Goal: Task Accomplishment & Management: Complete application form

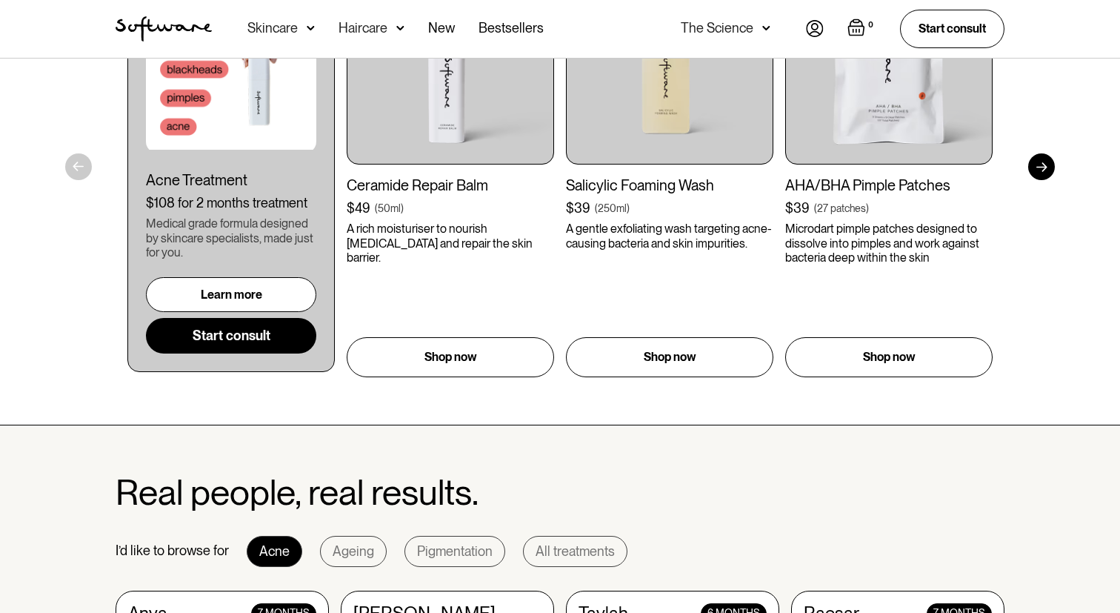
scroll to position [974, 0]
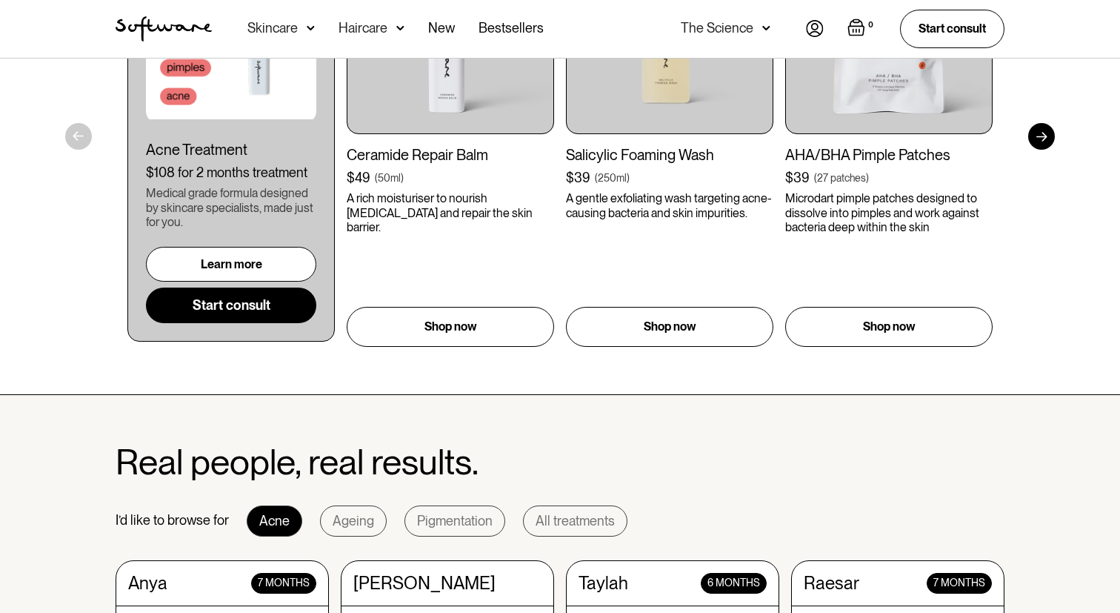
click at [711, 35] on div "The Science" at bounding box center [717, 28] width 73 height 15
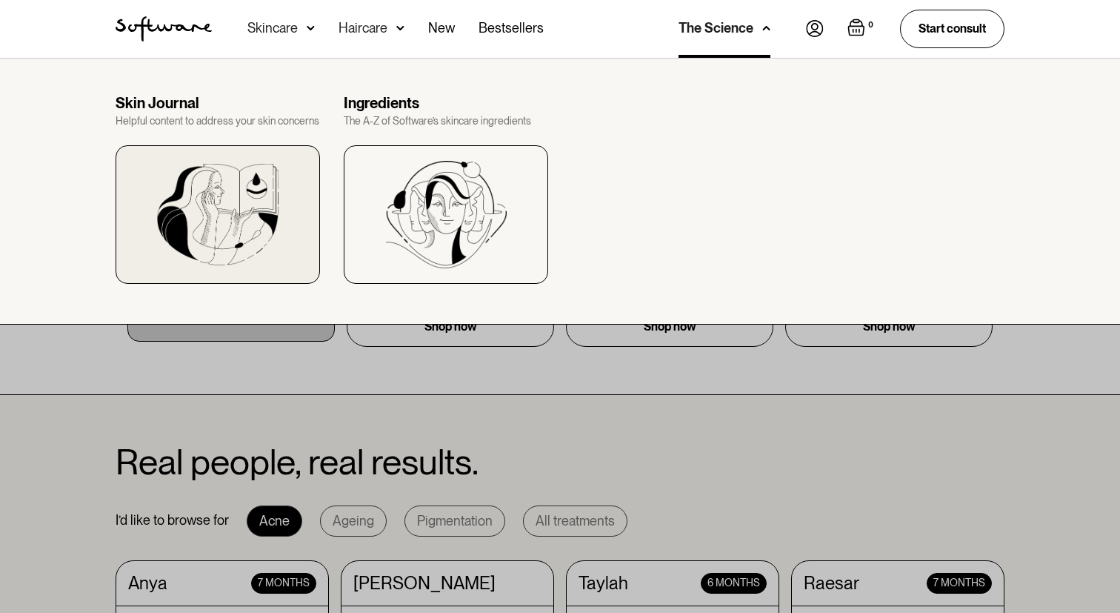
click at [263, 199] on img at bounding box center [218, 215] width 122 height 102
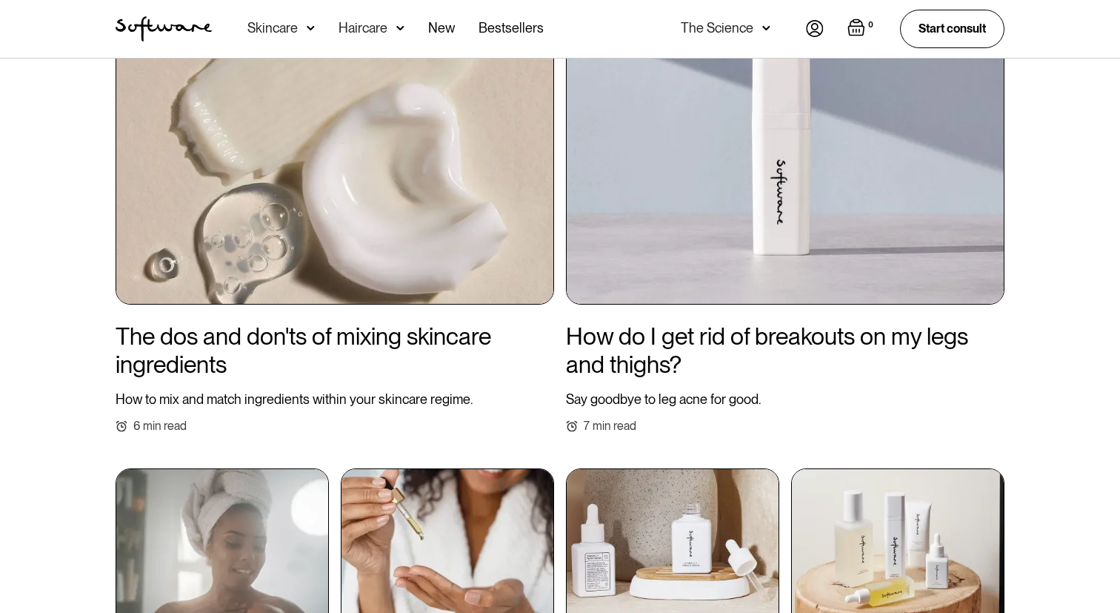
scroll to position [636, 0]
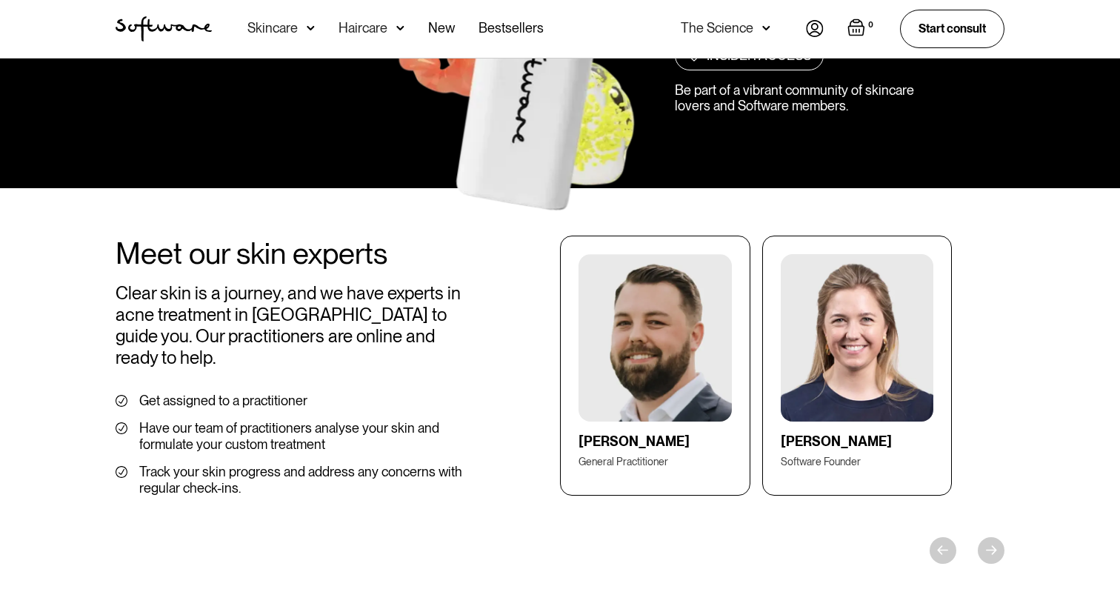
scroll to position [1573, 0]
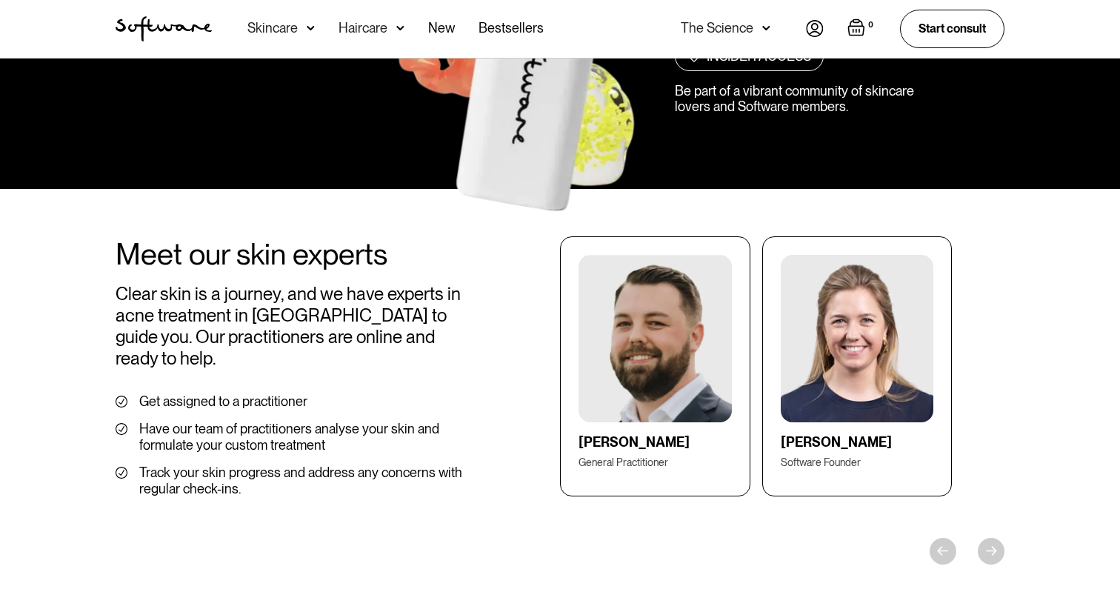
click at [266, 32] on div "Skincare" at bounding box center [272, 28] width 50 height 15
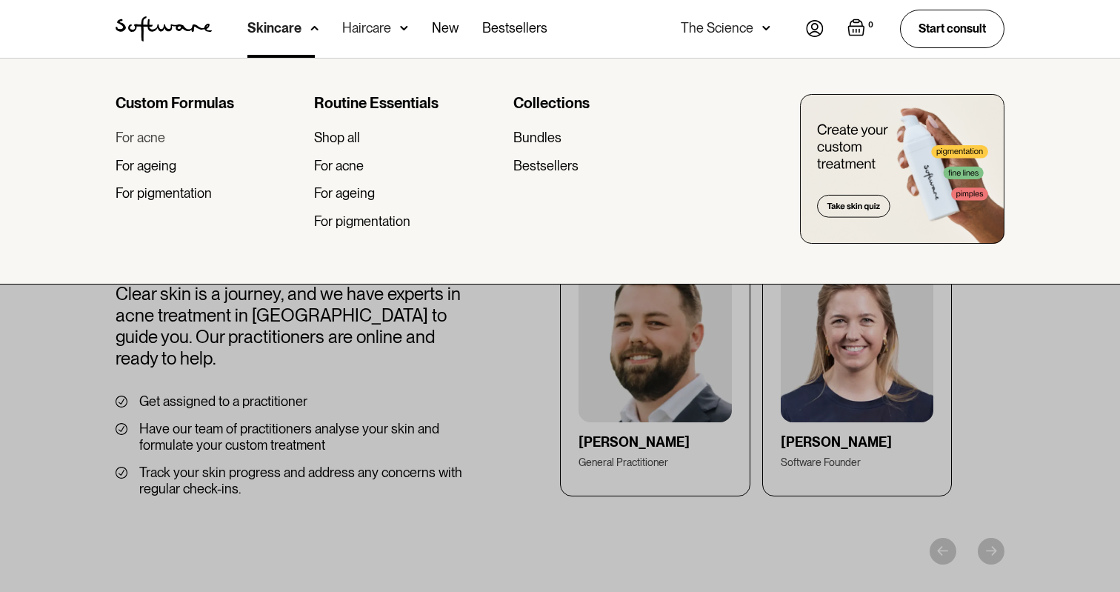
click at [155, 138] on div "For acne" at bounding box center [141, 138] width 50 height 16
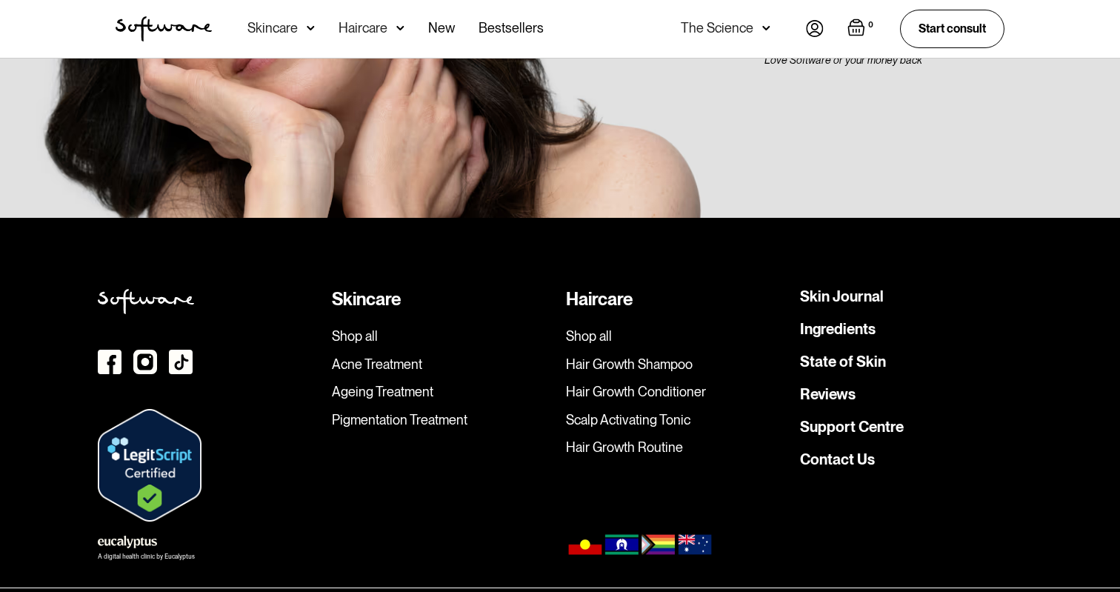
scroll to position [4221, 0]
click at [848, 420] on link "Support Centre" at bounding box center [852, 427] width 104 height 15
click at [848, 453] on link "Contact Us" at bounding box center [837, 460] width 75 height 15
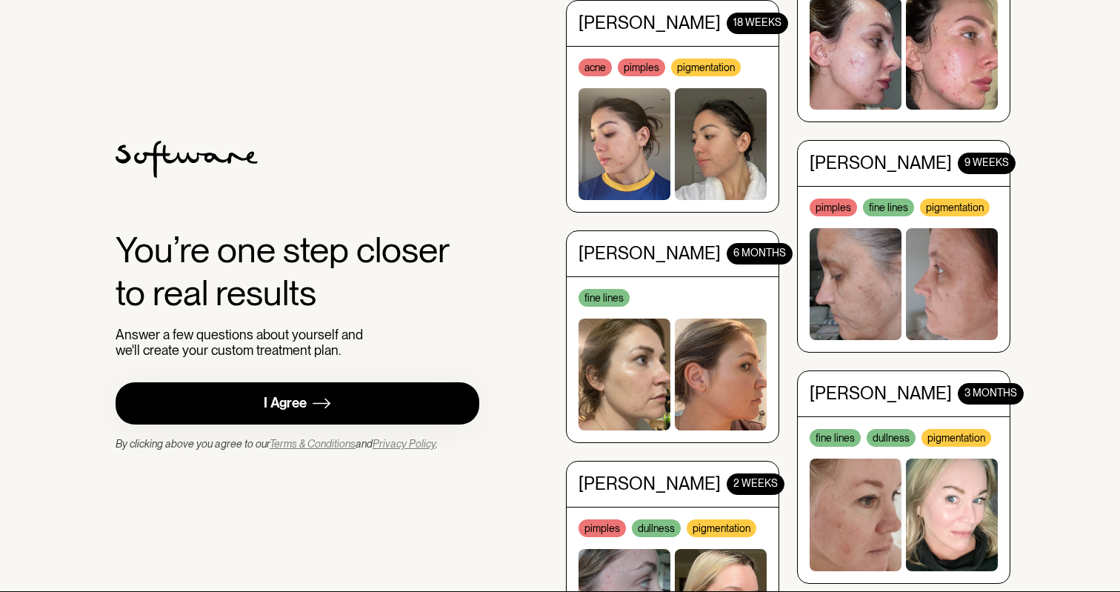
click at [333, 397] on link "I Agree" at bounding box center [298, 403] width 364 height 42
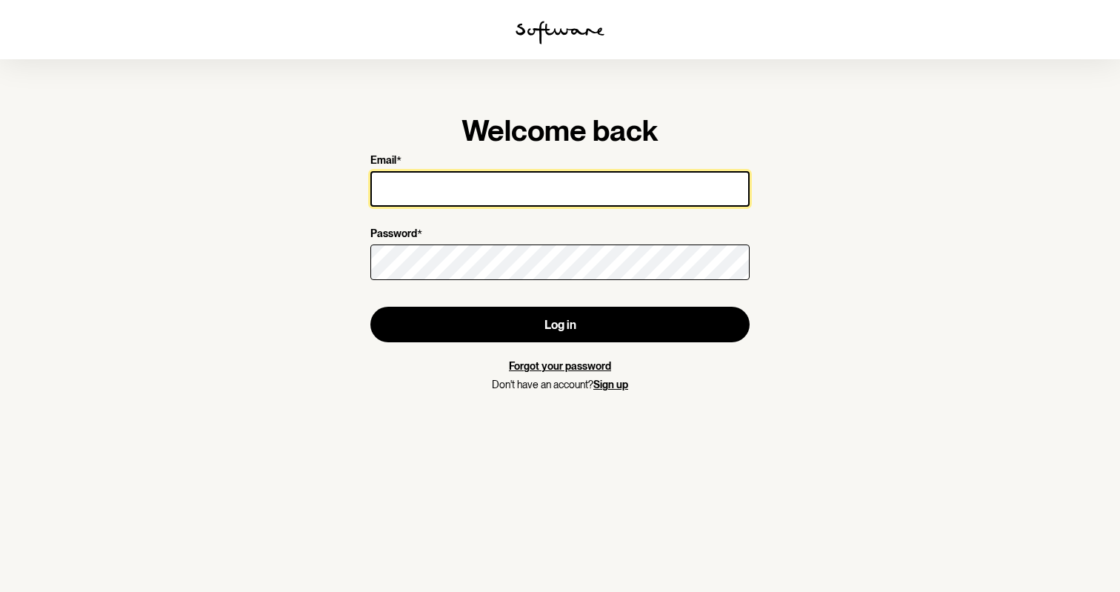
type input "[EMAIL_ADDRESS][PERSON_NAME][DOMAIN_NAME]"
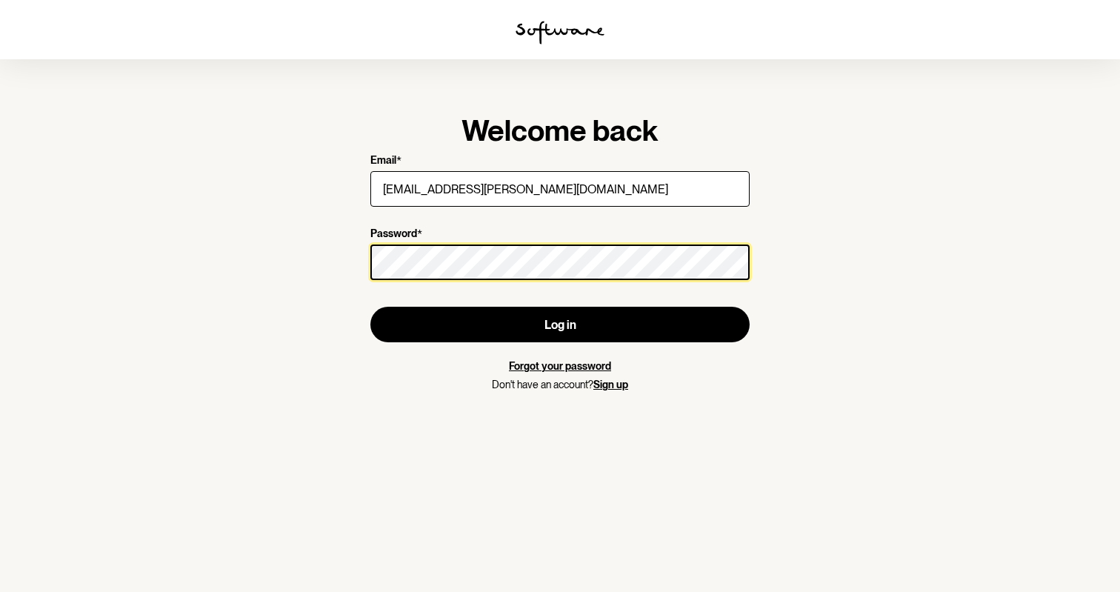
click at [560, 325] on button "Log in" at bounding box center [559, 325] width 379 height 36
click at [299, 255] on section "Welcome back Email * praanav.makanji@gmail.com Password * Log in Forgot your pa…" at bounding box center [560, 296] width 1120 height 592
click at [560, 325] on button "Log in" at bounding box center [559, 325] width 379 height 36
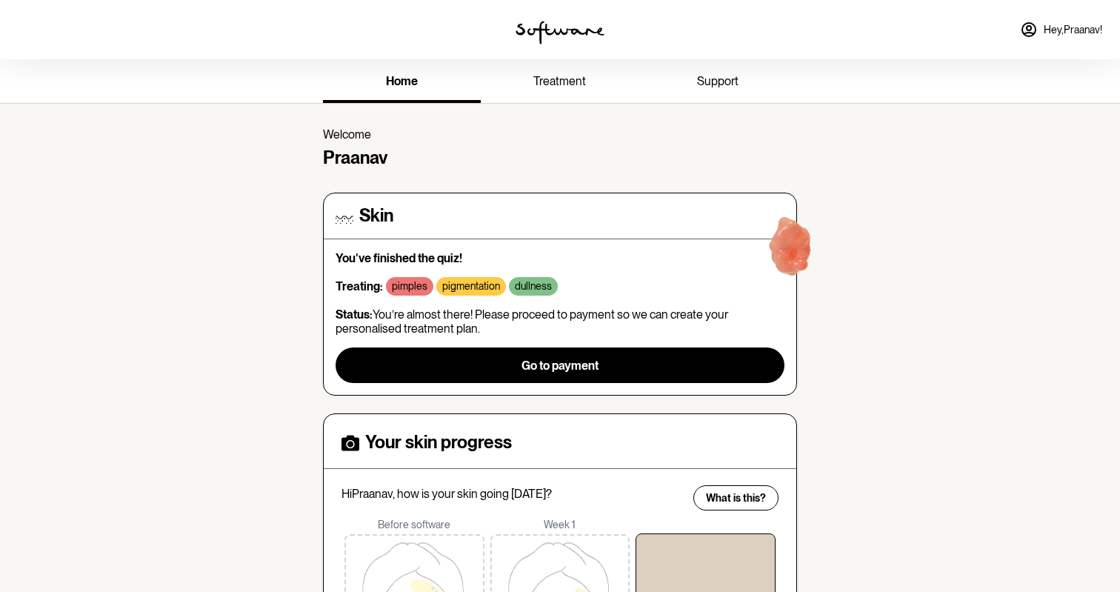
click at [553, 82] on span "treatment" at bounding box center [559, 81] width 53 height 14
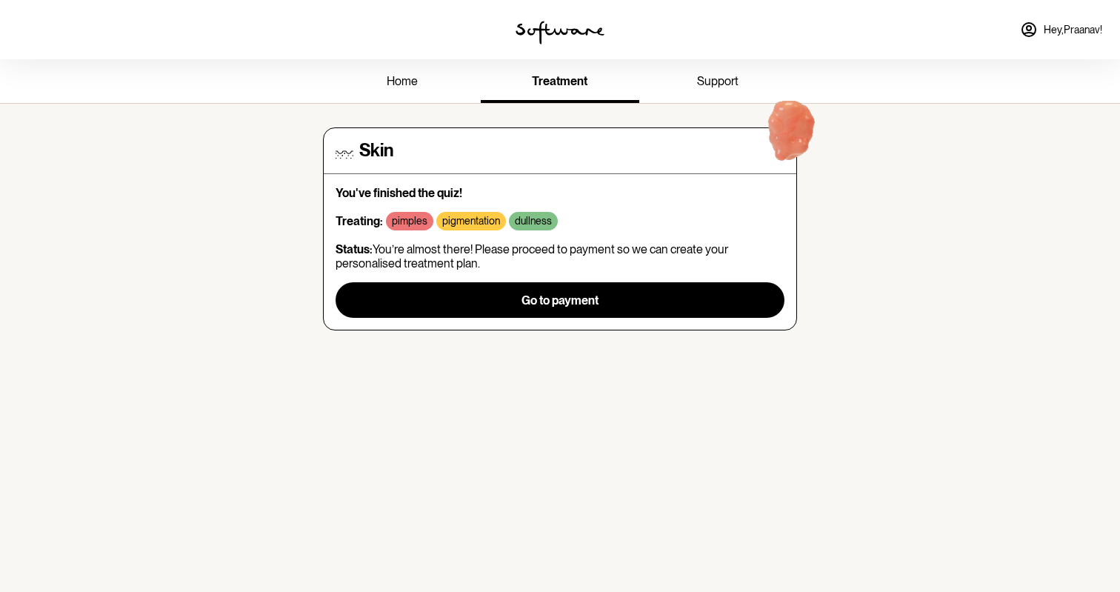
click at [459, 77] on link "home" at bounding box center [402, 82] width 158 height 41
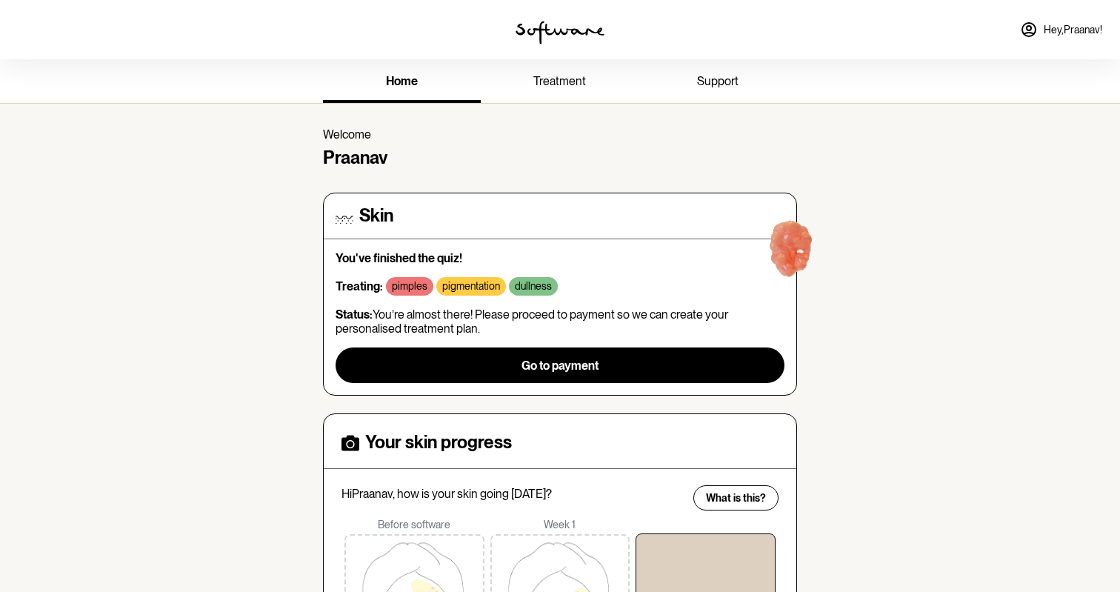
click at [737, 87] on span "support" at bounding box center [717, 81] width 41 height 14
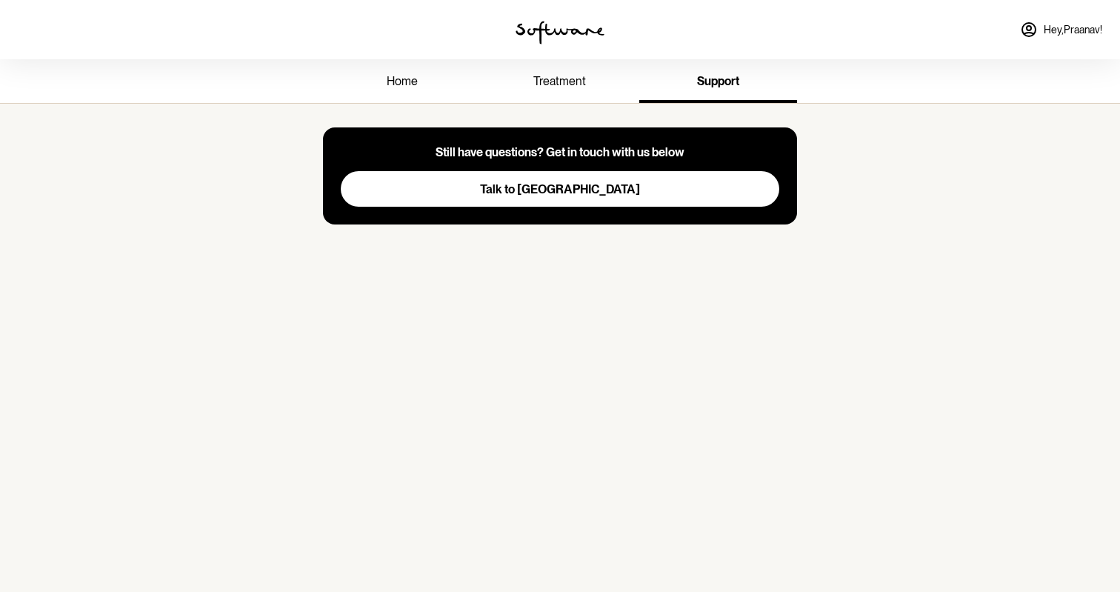
click at [381, 88] on link "home" at bounding box center [402, 82] width 158 height 41
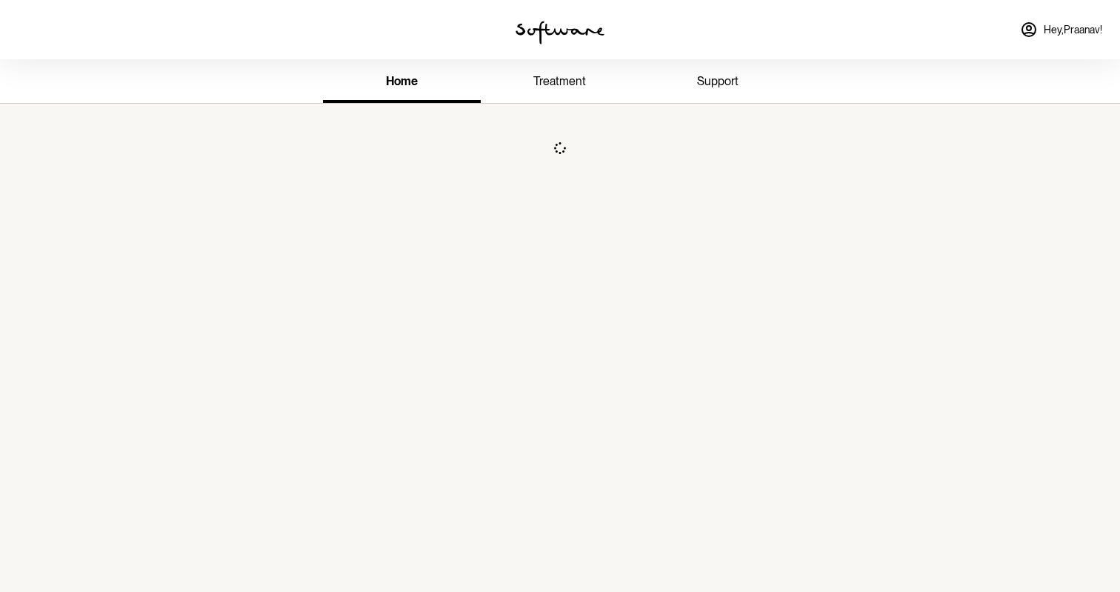
click at [1068, 46] on link "Hey, Praanav !" at bounding box center [1061, 30] width 100 height 36
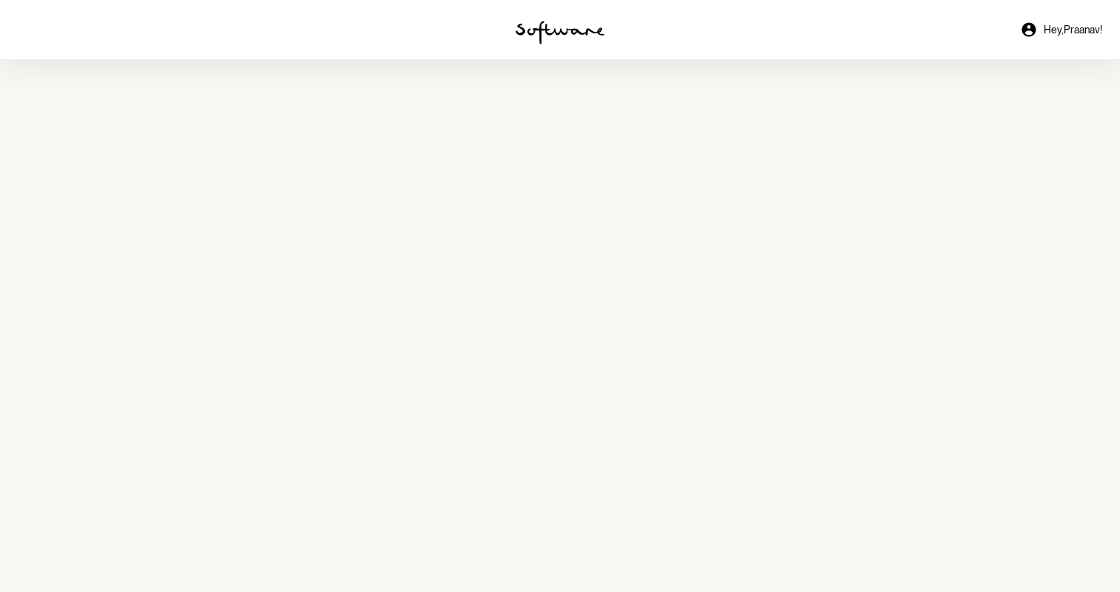
click at [1068, 46] on link "Hey, Praanav !" at bounding box center [1061, 30] width 100 height 36
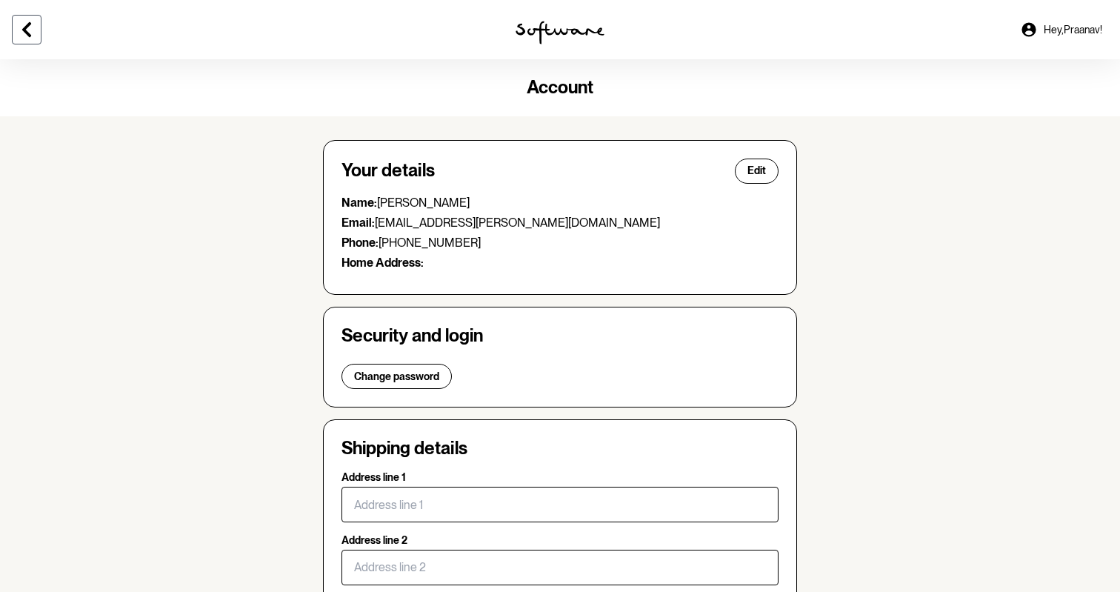
click at [35, 41] on button at bounding box center [27, 30] width 30 height 30
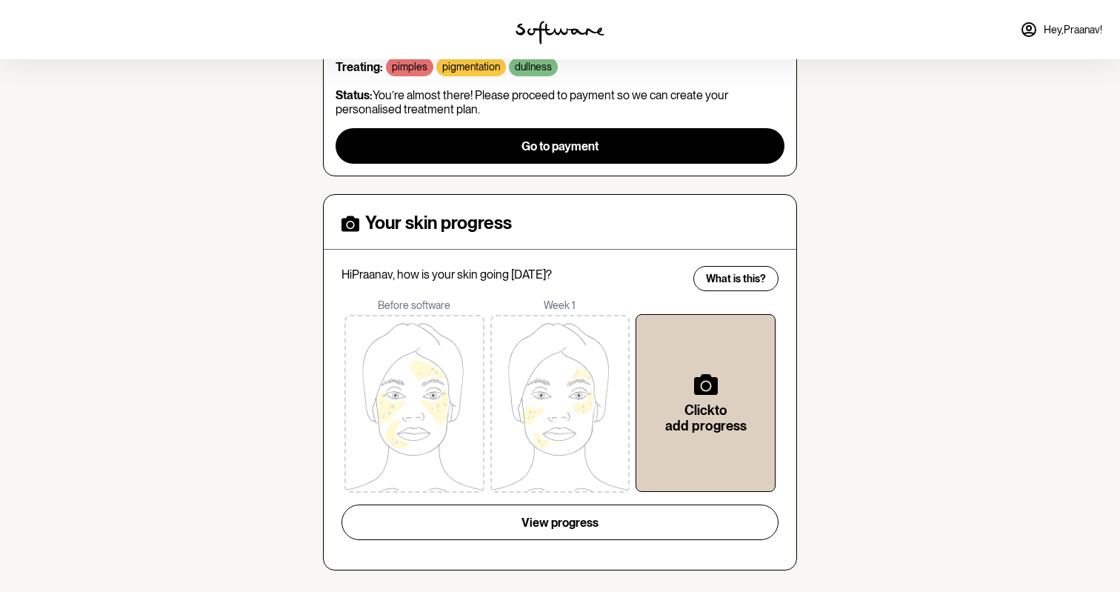
scroll to position [218, 0]
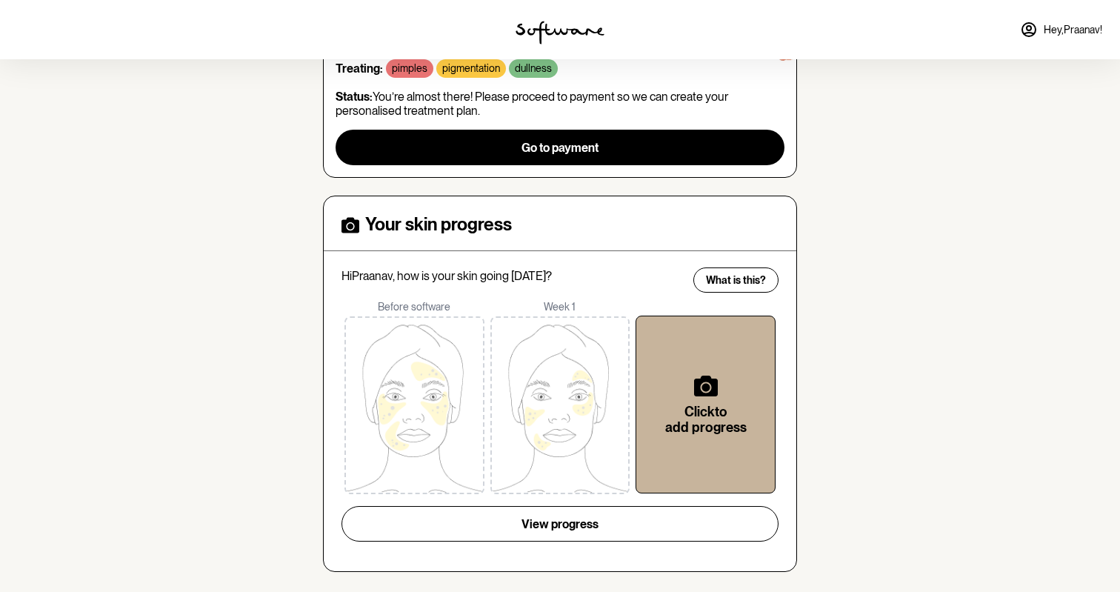
click at [685, 400] on div "Click to add progress" at bounding box center [705, 404] width 91 height 129
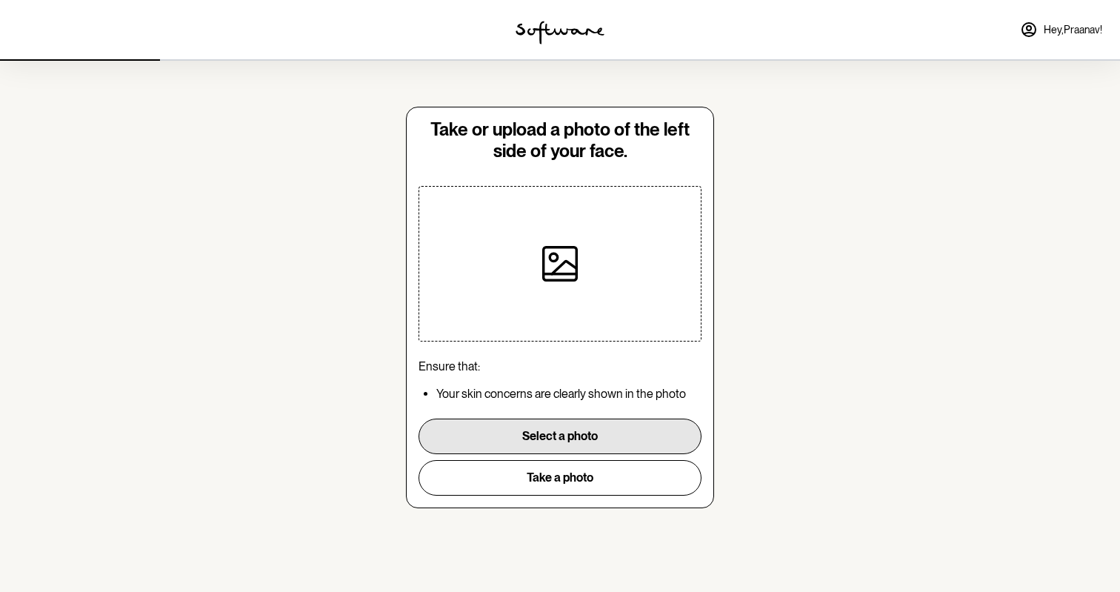
click at [594, 446] on button "Select a photo" at bounding box center [560, 437] width 283 height 36
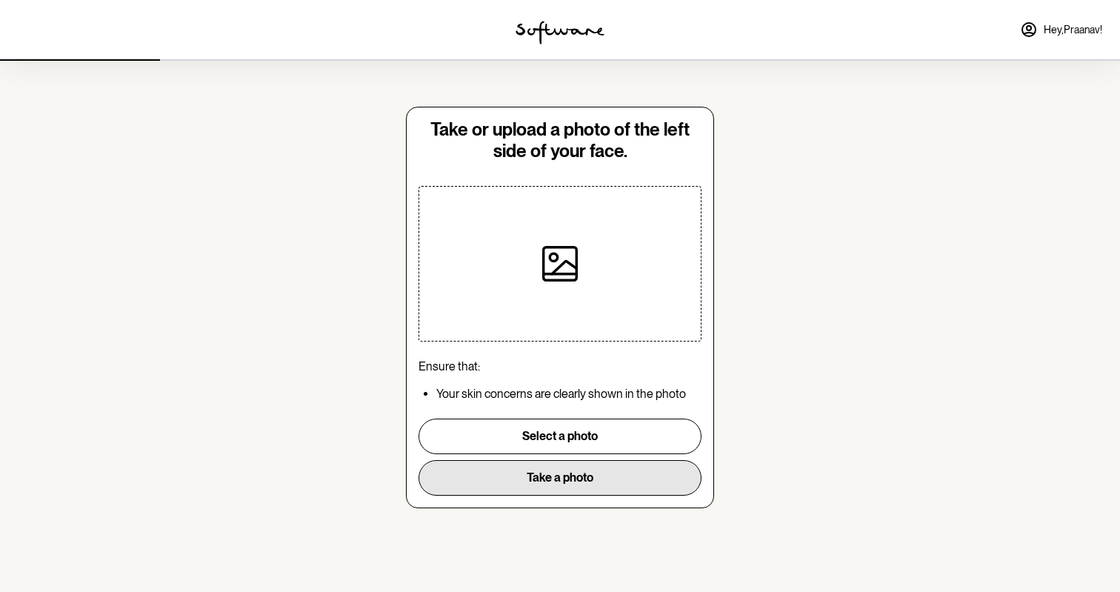
click at [541, 474] on button "Take a photo" at bounding box center [560, 478] width 283 height 36
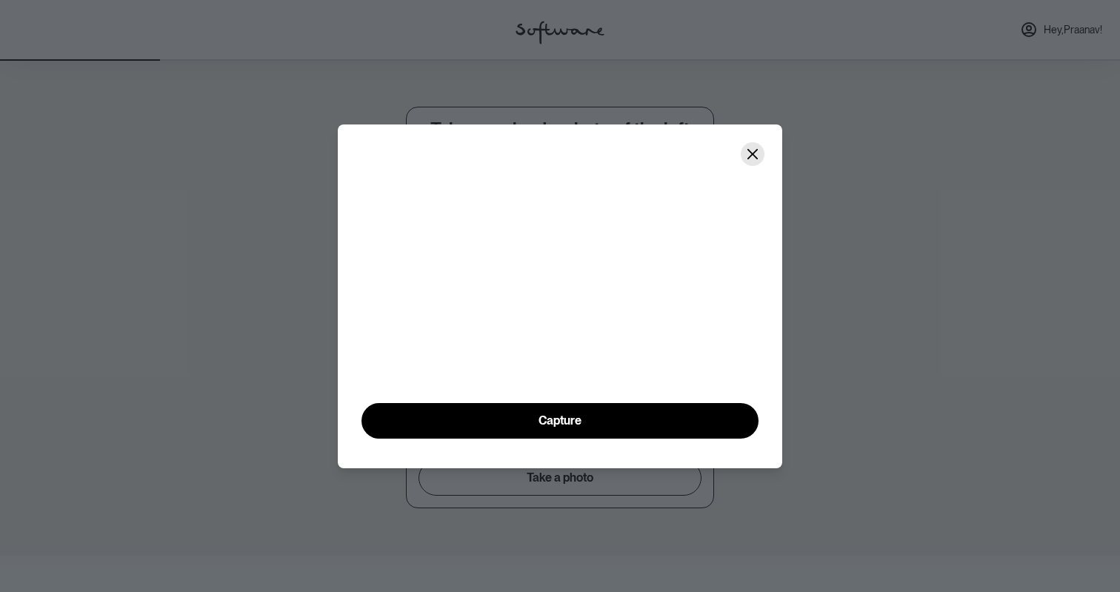
click at [760, 142] on button "Close" at bounding box center [753, 154] width 24 height 24
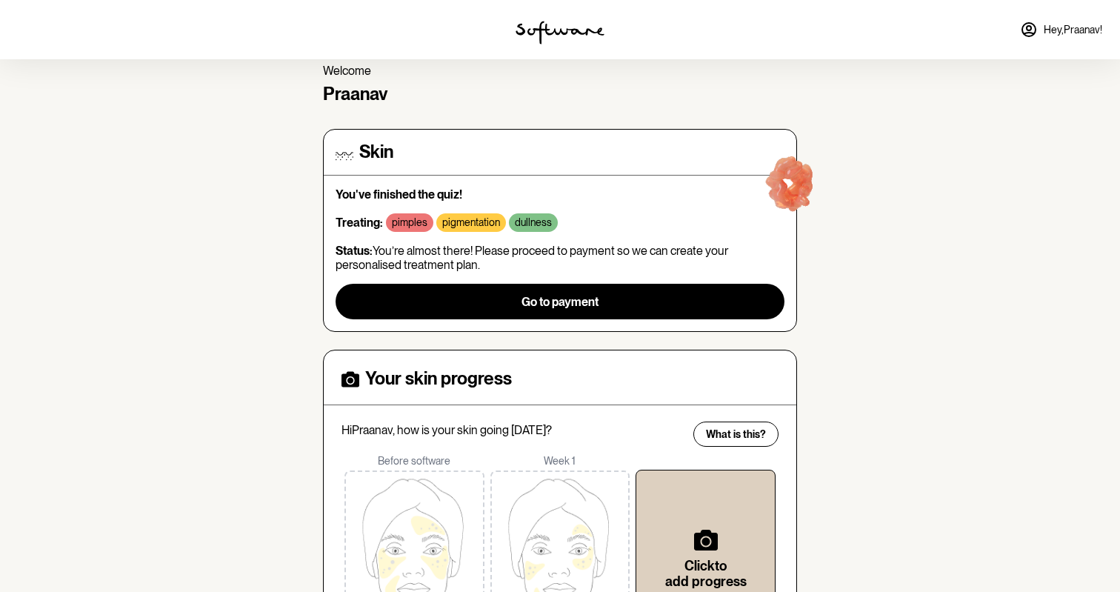
scroll to position [120, 0]
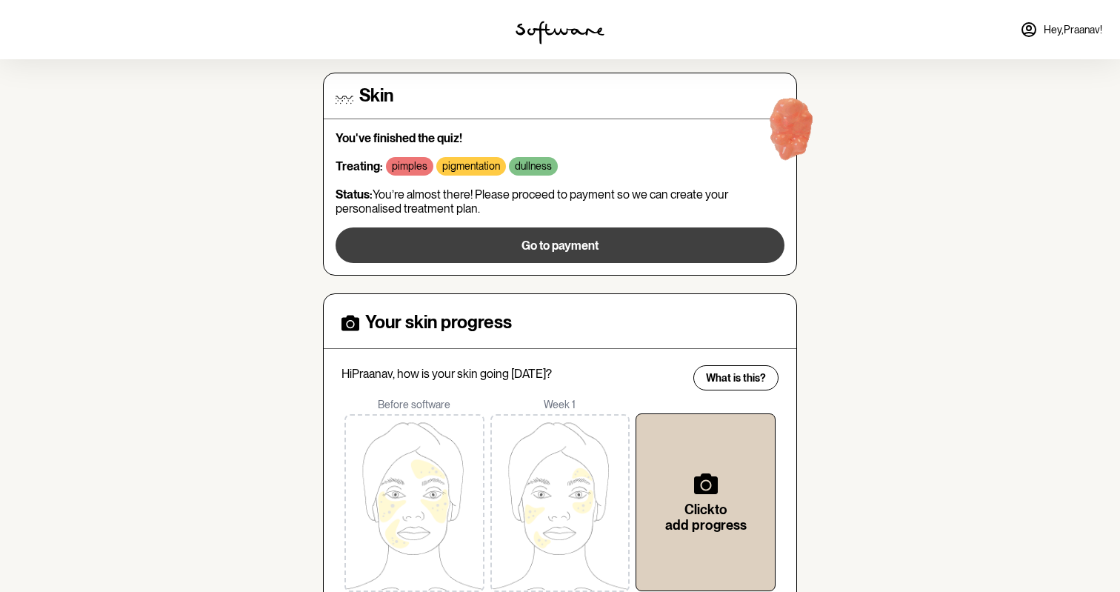
click at [574, 242] on span "Go to payment" at bounding box center [560, 246] width 77 height 14
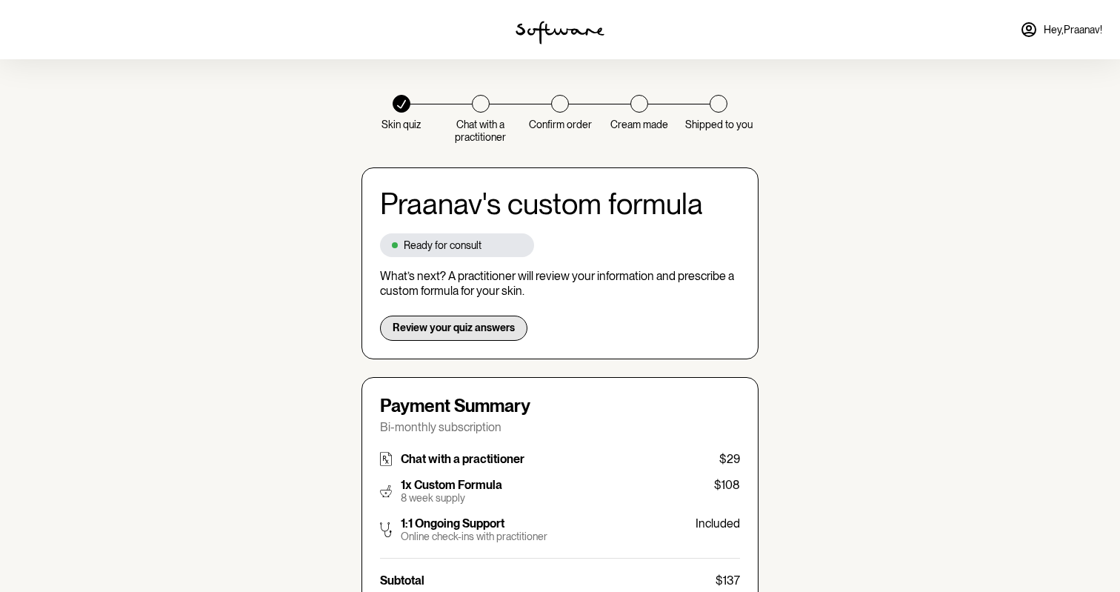
click at [492, 330] on span "Review your quiz answers" at bounding box center [454, 328] width 122 height 13
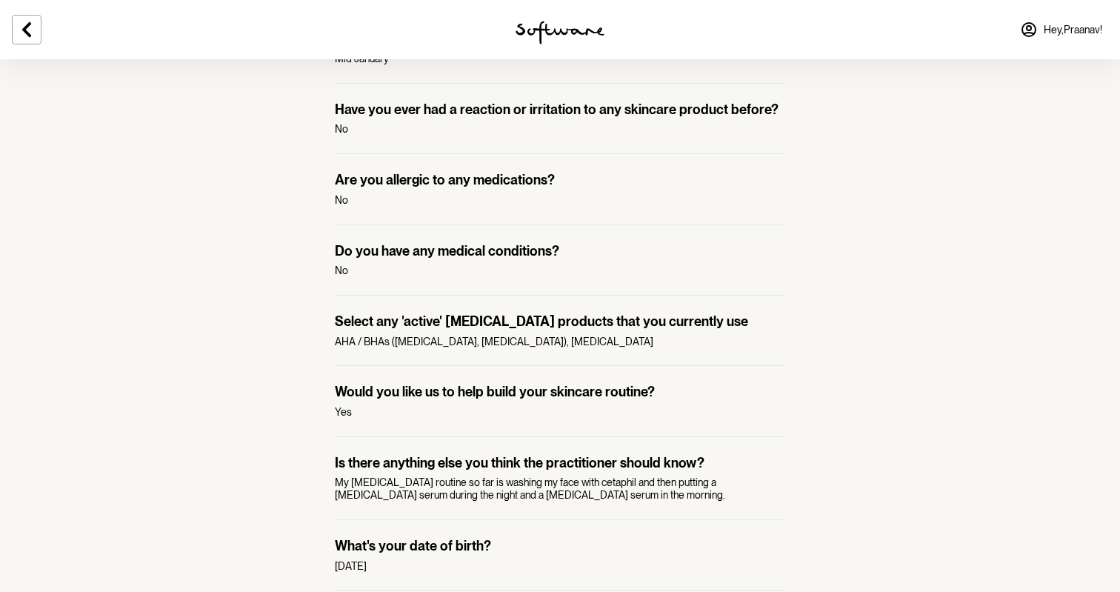
scroll to position [1159, 0]
